Goal: Task Accomplishment & Management: Manage account settings

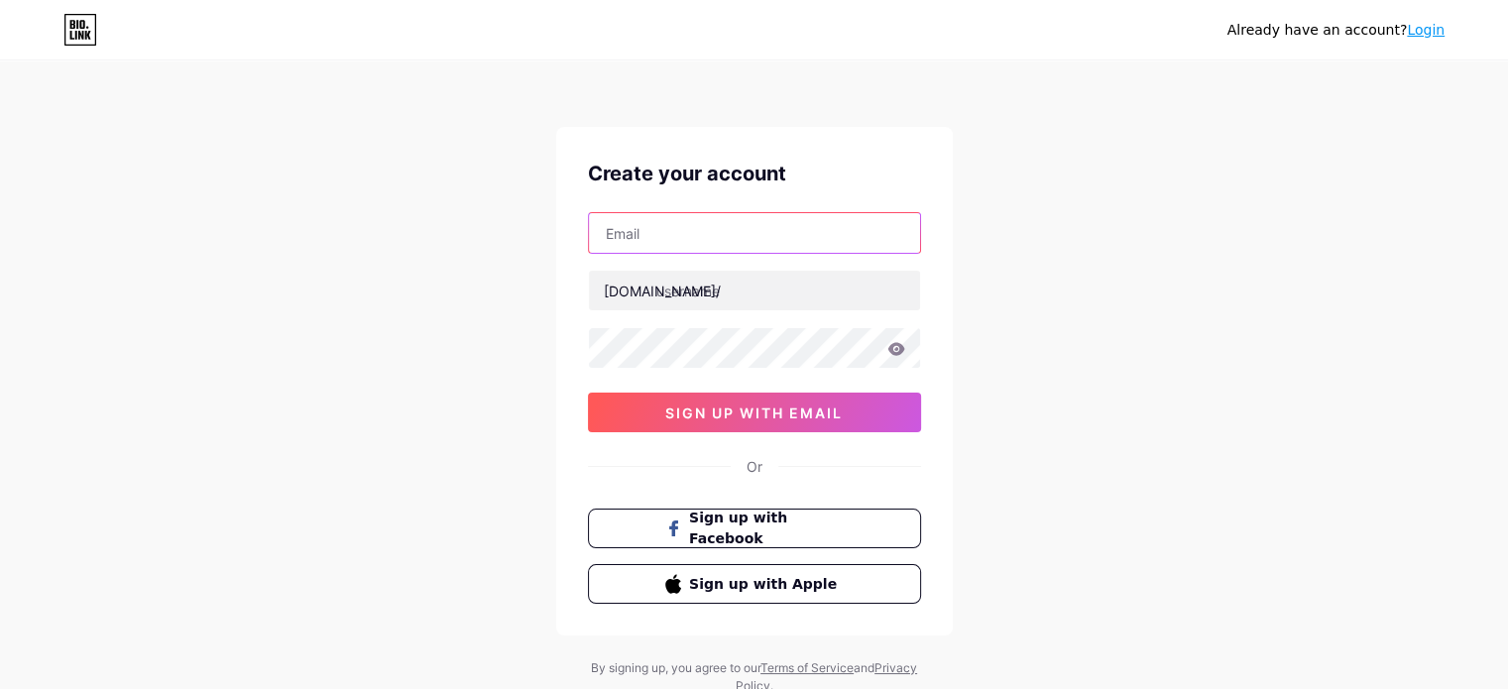
click at [759, 240] on input "text" at bounding box center [754, 233] width 331 height 40
click at [1053, 233] on div "Already have an account? Login Create your account [DOMAIN_NAME]/ 0cAFcWeA5B11u…" at bounding box center [754, 379] width 1508 height 759
click at [826, 523] on span "Sign up with Facebook" at bounding box center [766, 529] width 156 height 43
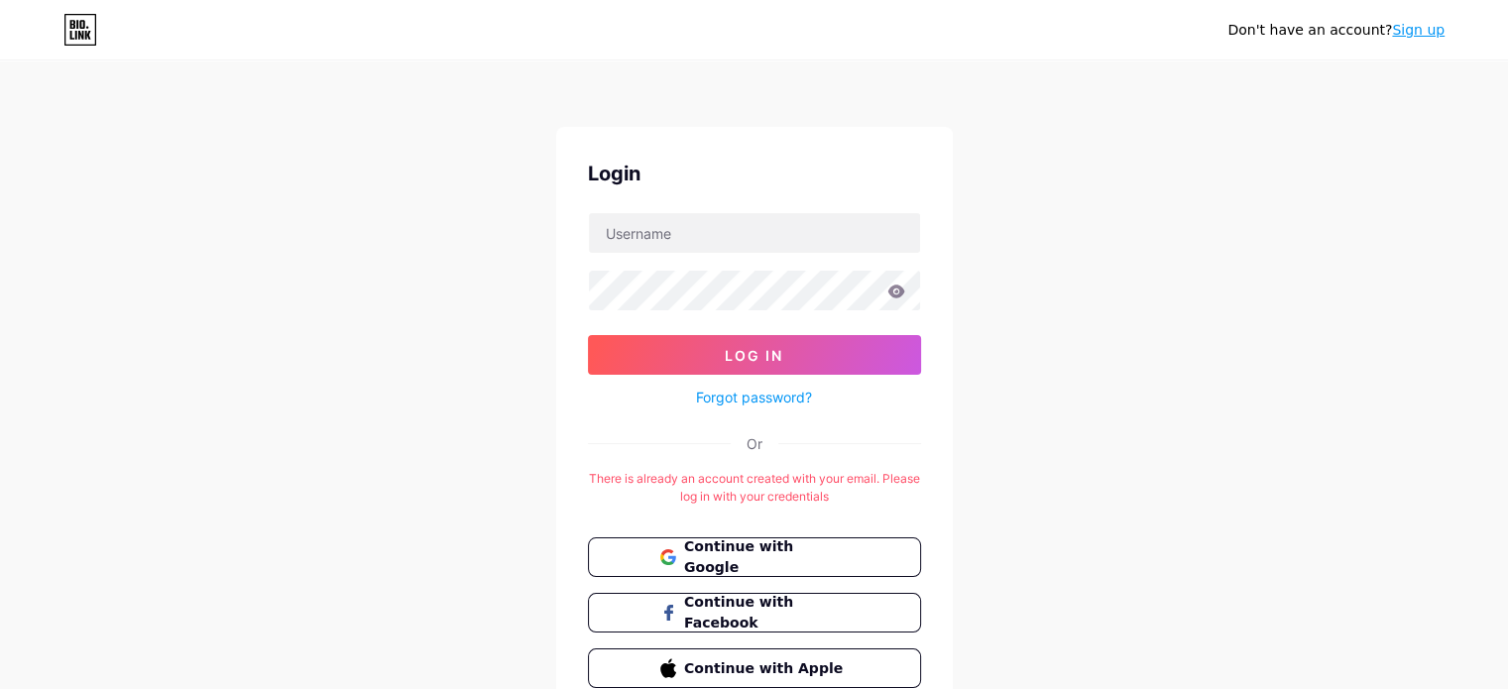
click at [1052, 368] on div "Don't have an account? Sign up Login Log In Forgot password? Or There is alread…" at bounding box center [754, 391] width 1508 height 783
click at [803, 554] on span "Continue with Google" at bounding box center [766, 558] width 166 height 43
click at [1094, 331] on div "Don't have an account? Sign up Login Log In Forgot password? Or There is alread…" at bounding box center [754, 391] width 1508 height 783
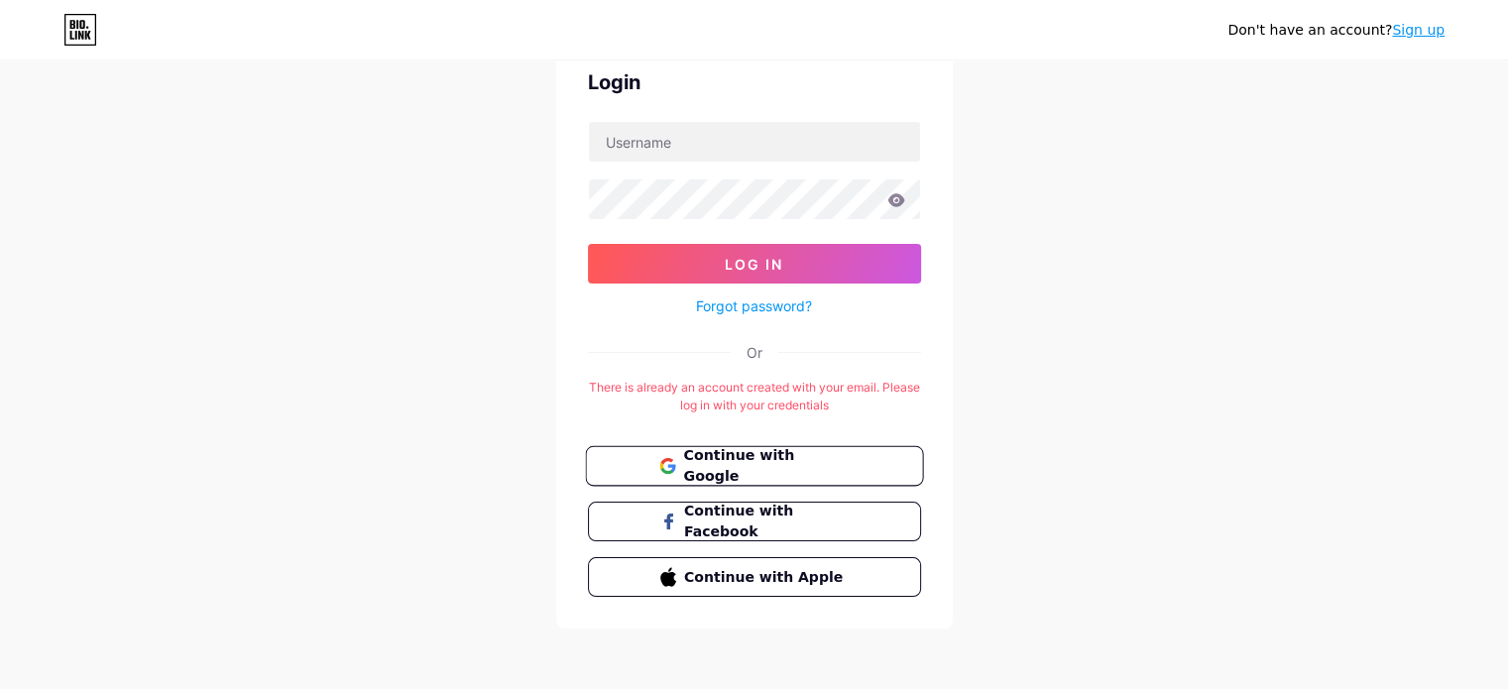
click at [742, 477] on button "Continue with Google" at bounding box center [754, 466] width 338 height 41
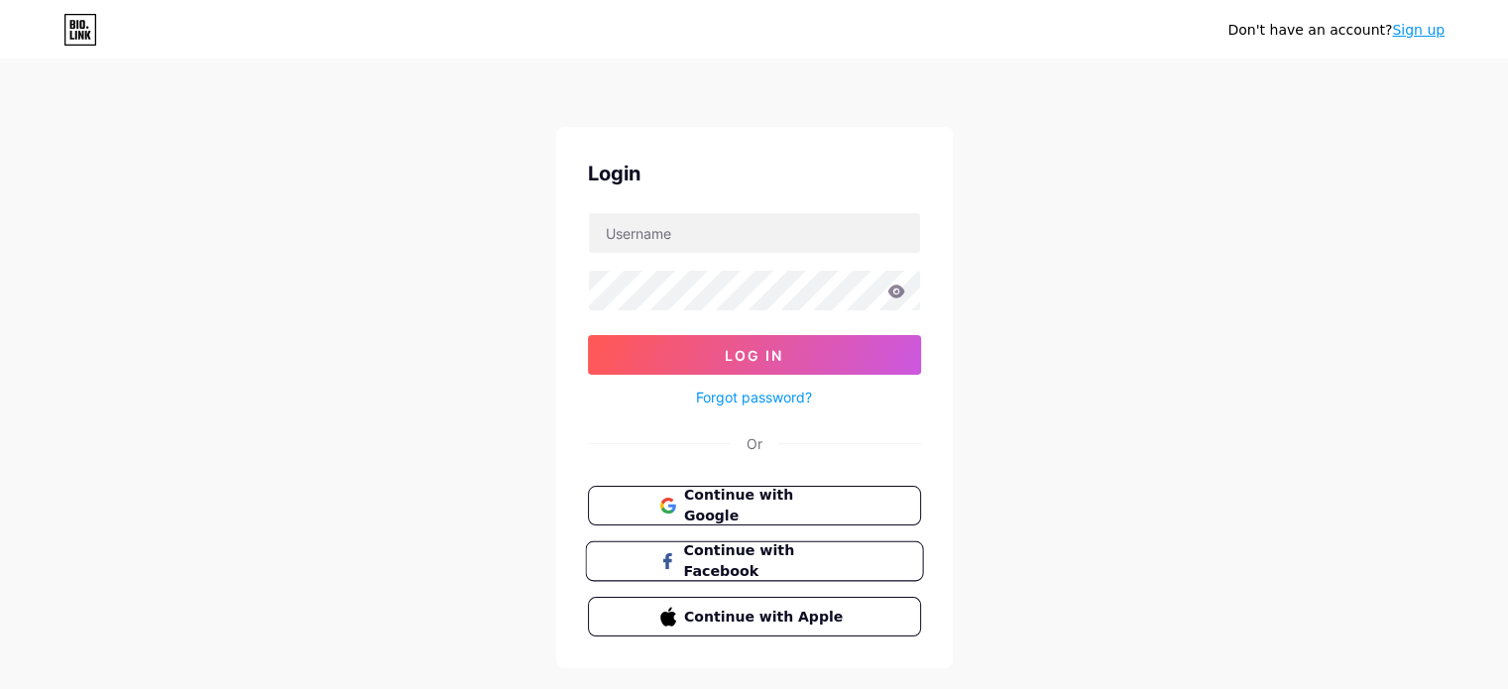
click at [763, 559] on span "Continue with Facebook" at bounding box center [766, 561] width 166 height 43
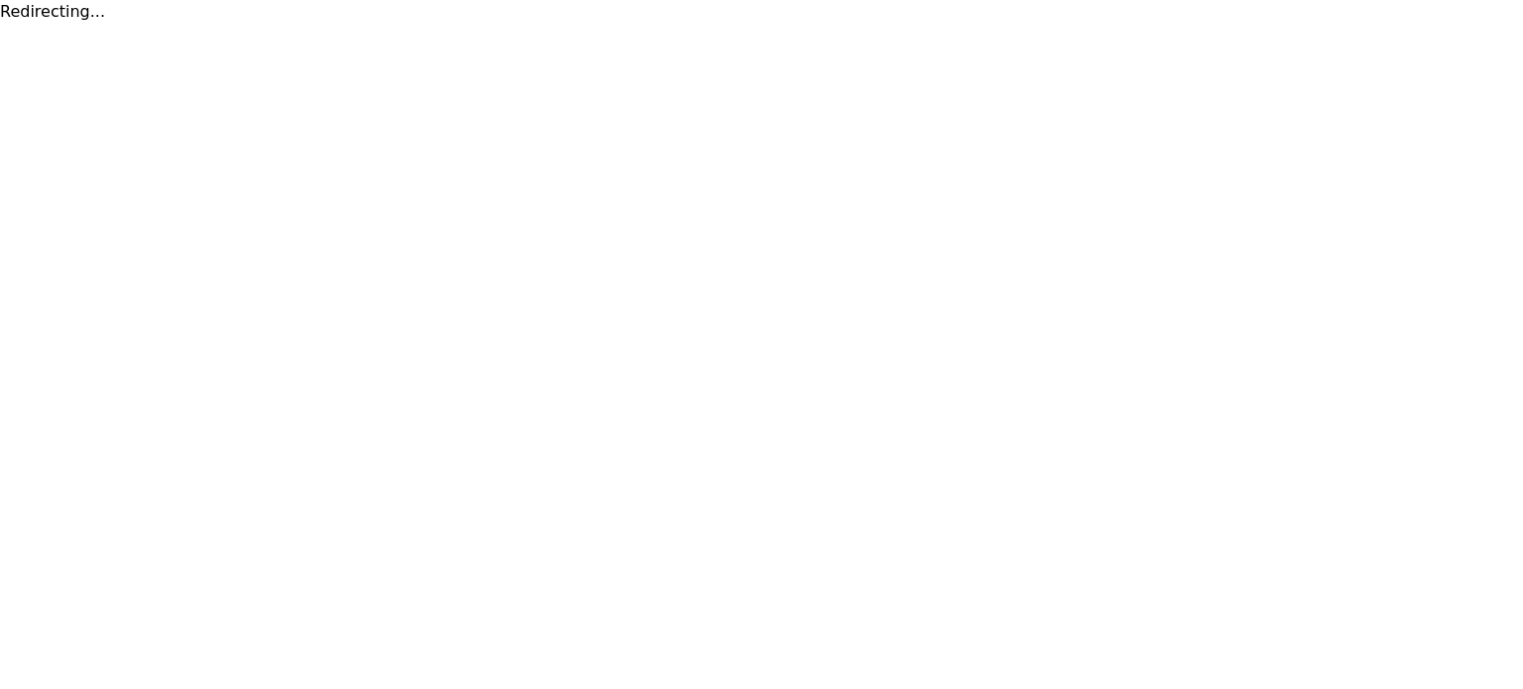
click at [60, 10] on div "Redirecting..." at bounding box center [761, 12] width 1523 height 24
click at [126, 24] on html "Redirecting..." at bounding box center [761, 12] width 1523 height 24
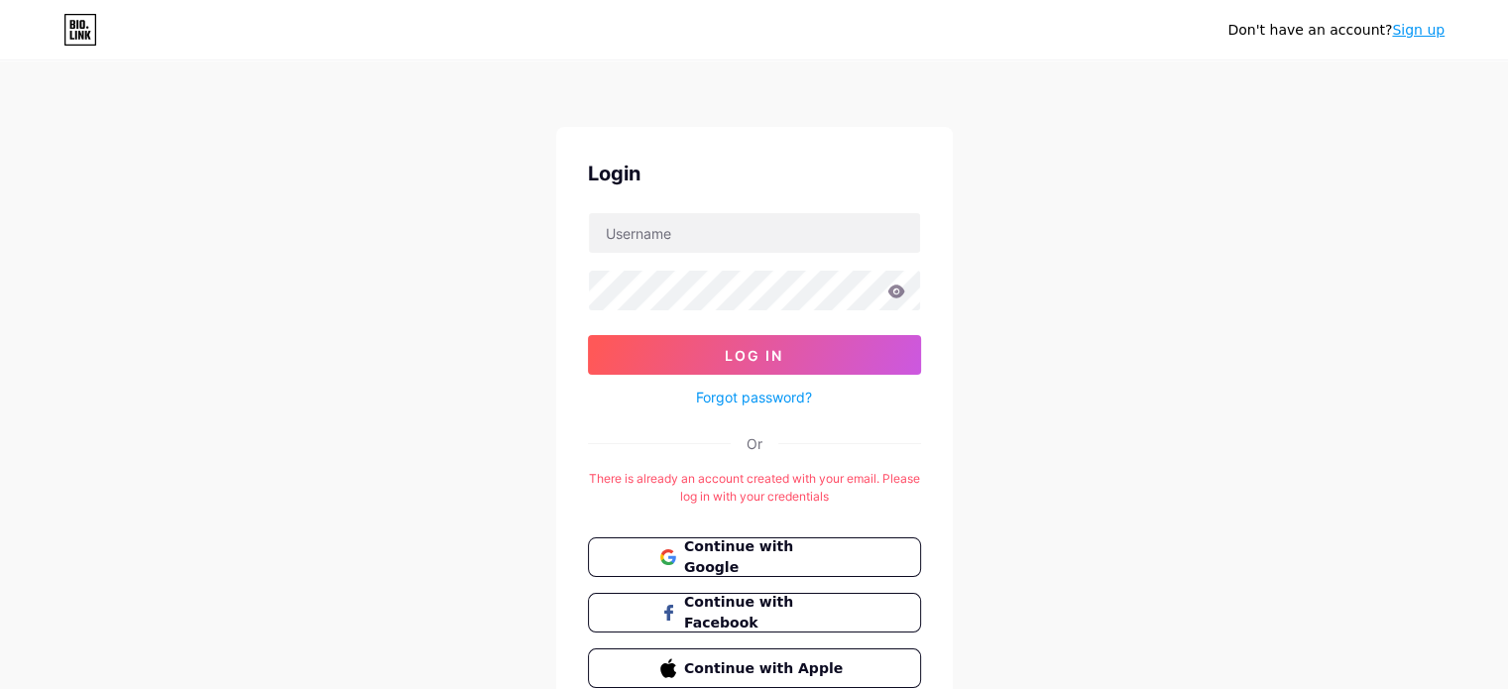
drag, startPoint x: 40, startPoint y: 12, endPoint x: 76, endPoint y: 11, distance: 36.7
click at [1434, 27] on link "Sign up" at bounding box center [1418, 30] width 53 height 16
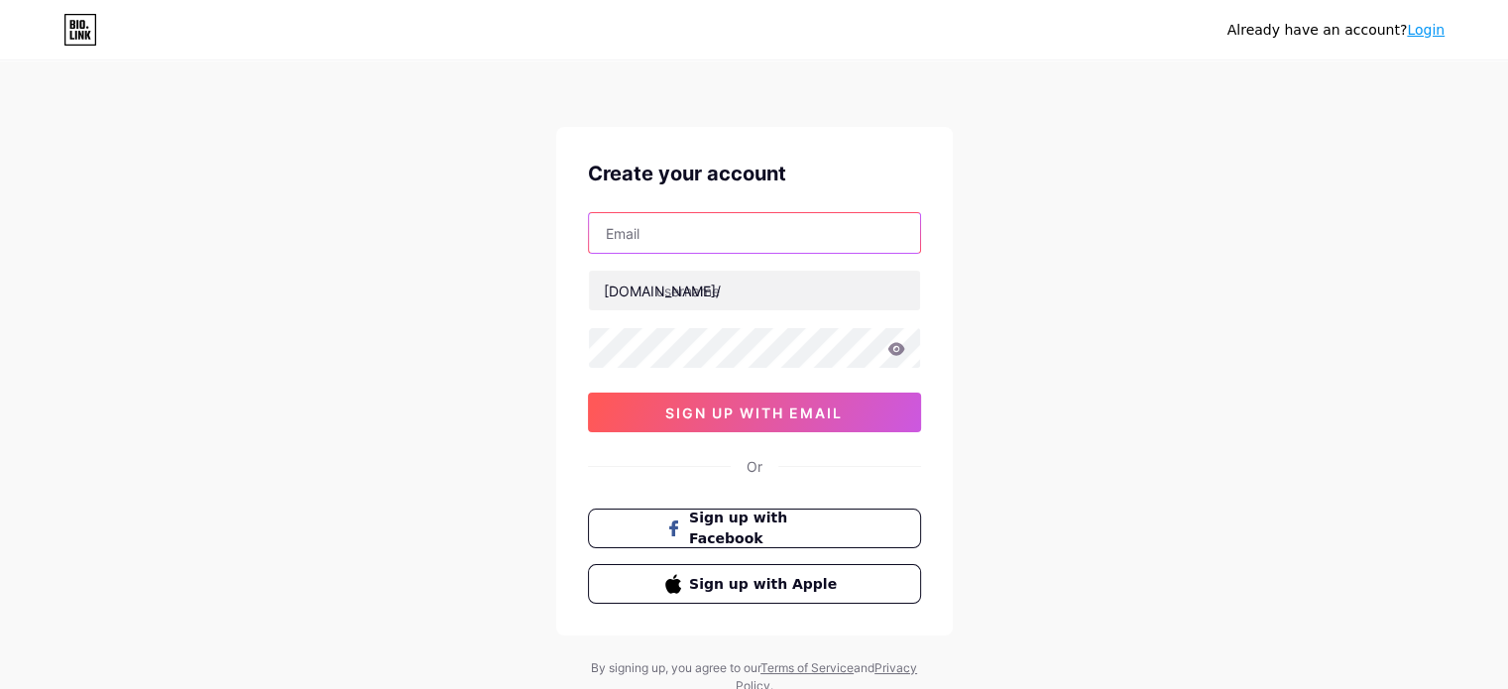
click at [747, 226] on input "text" at bounding box center [754, 233] width 331 height 40
click at [1033, 193] on div "Already have an account? Login Create your account bio.link/ sign up with email…" at bounding box center [754, 379] width 1508 height 759
click at [734, 182] on div "Create your account" at bounding box center [754, 174] width 333 height 30
click at [91, 29] on icon at bounding box center [80, 30] width 34 height 32
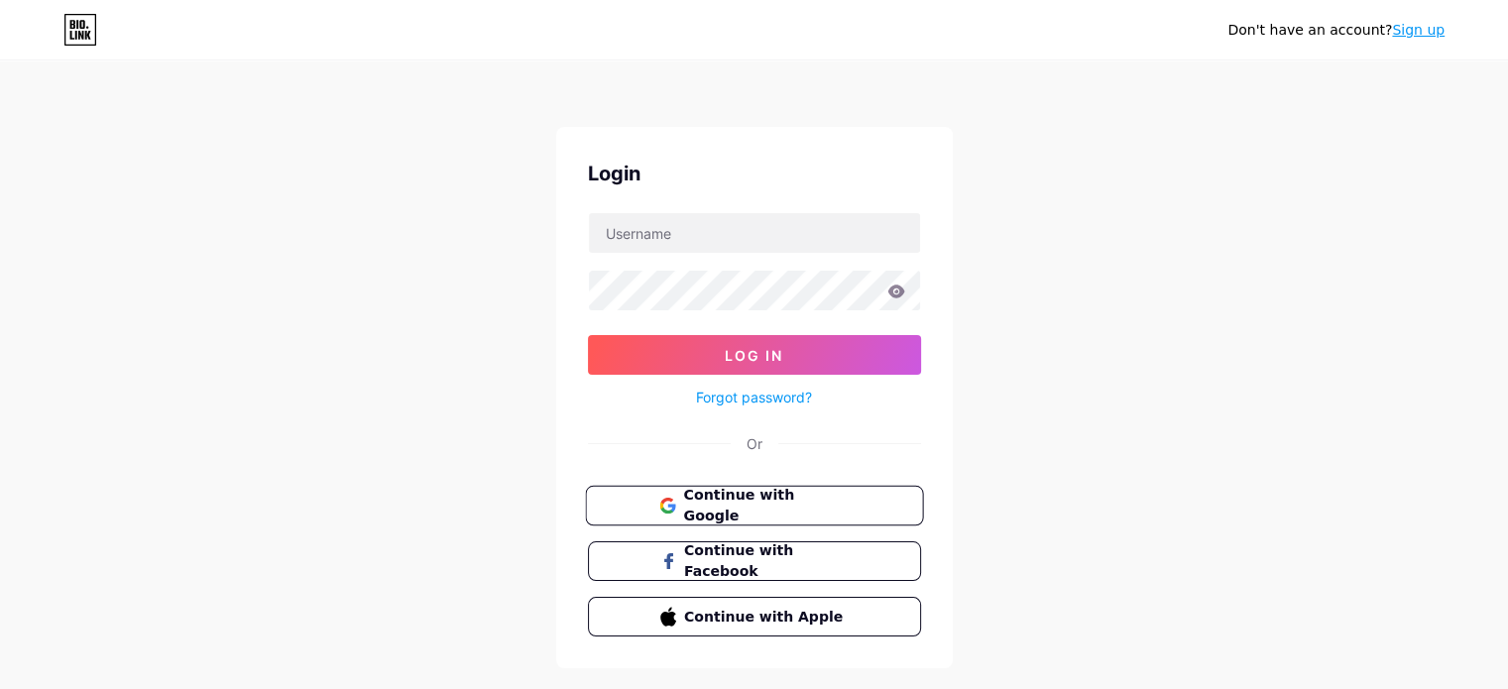
click at [758, 504] on span "Continue with Google" at bounding box center [766, 506] width 166 height 43
